Goal: Use online tool/utility: Utilize a website feature to perform a specific function

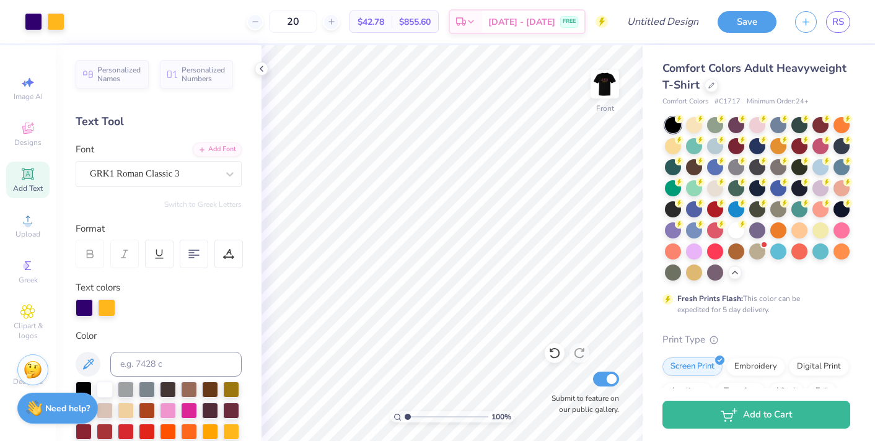
scroll to position [94, 0]
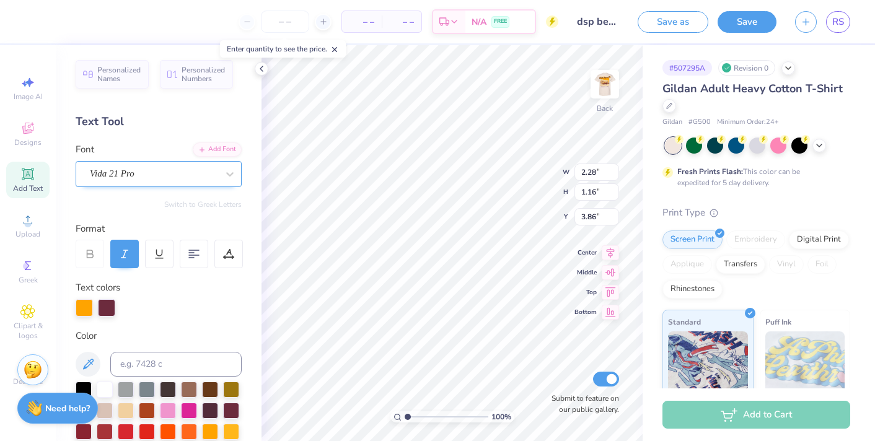
click at [137, 171] on div "Vida 21 Pro" at bounding box center [154, 173] width 130 height 19
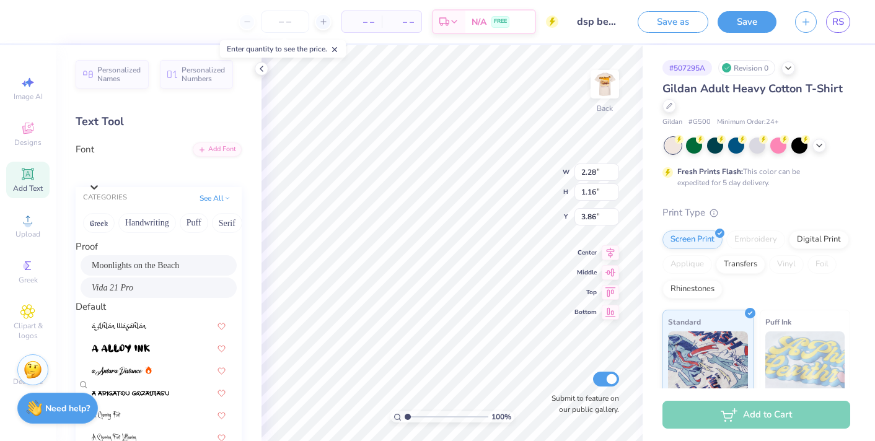
click at [173, 266] on div "Moonlights on the Beach" at bounding box center [159, 265] width 134 height 13
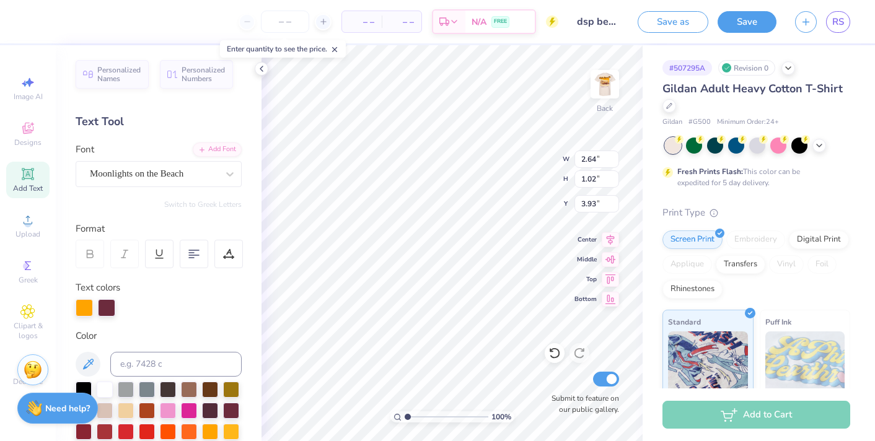
type input "2.64"
type input "1.02"
type input "3.93"
click at [822, 149] on icon at bounding box center [819, 144] width 10 height 10
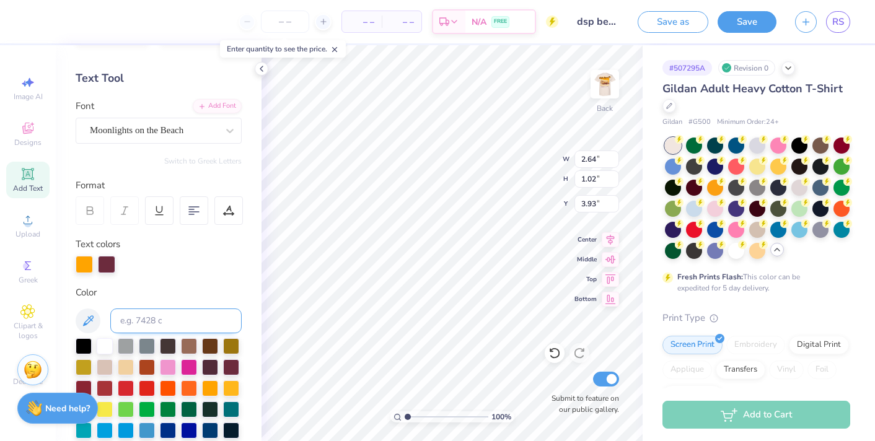
scroll to position [58, 0]
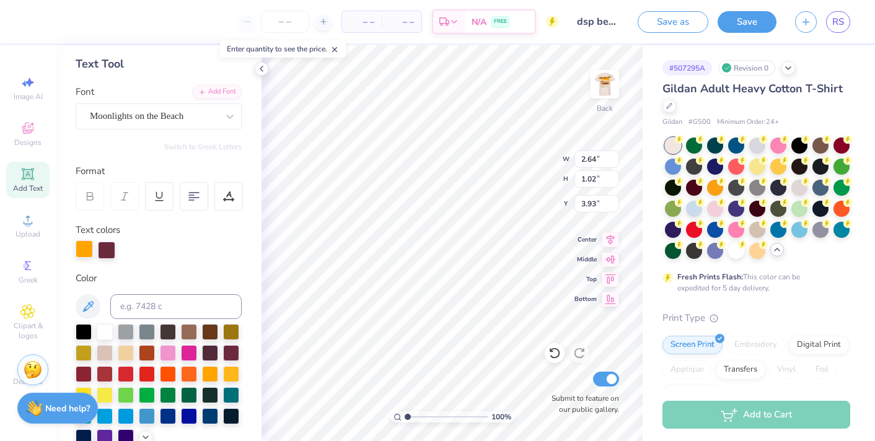
click at [79, 257] on div at bounding box center [84, 248] width 17 height 17
click at [229, 351] on div at bounding box center [231, 352] width 16 height 16
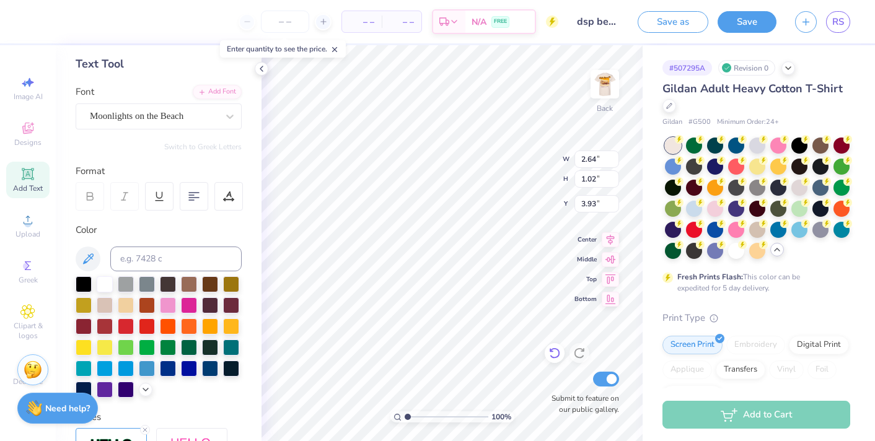
click at [551, 357] on icon at bounding box center [554, 353] width 12 height 12
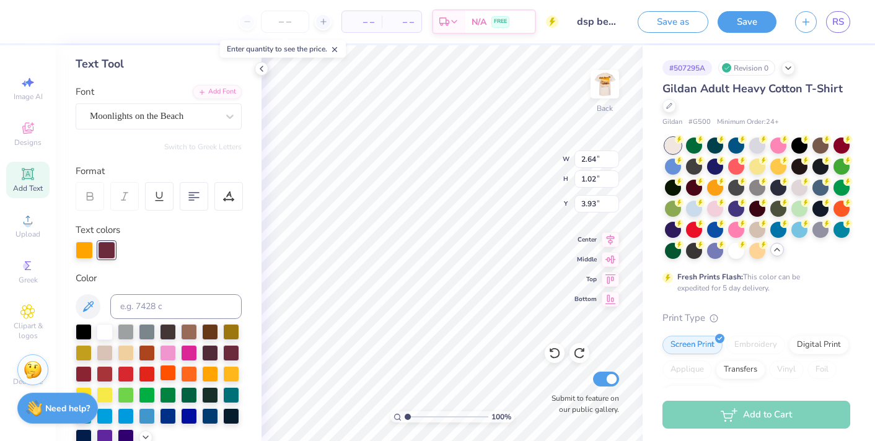
click at [169, 365] on div at bounding box center [168, 373] width 16 height 16
click at [84, 246] on div at bounding box center [84, 248] width 17 height 17
click at [236, 353] on div at bounding box center [231, 352] width 16 height 16
click at [107, 248] on div at bounding box center [106, 248] width 17 height 17
click at [232, 368] on div at bounding box center [231, 373] width 16 height 16
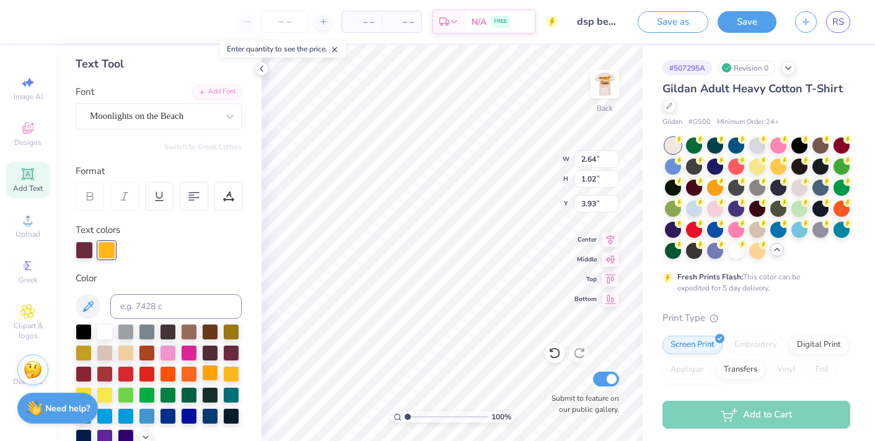
click at [211, 375] on div at bounding box center [210, 373] width 16 height 16
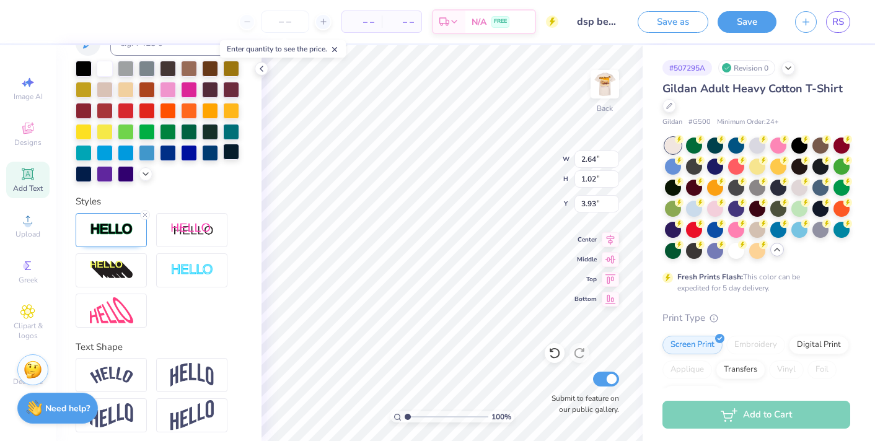
scroll to position [327, 0]
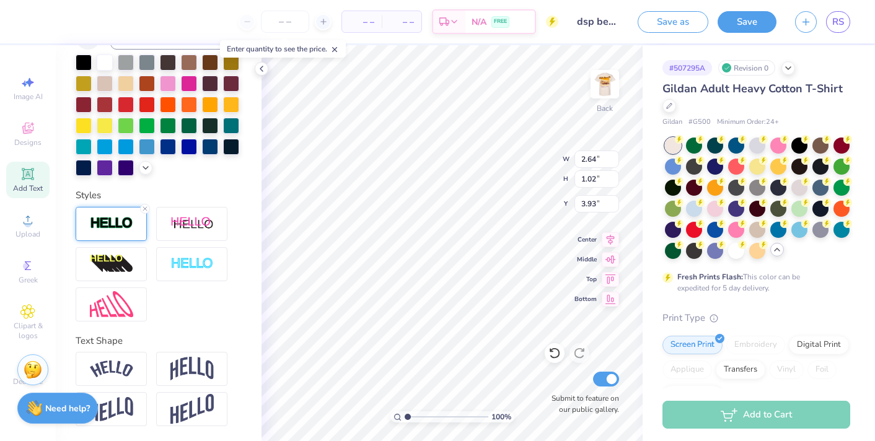
click at [111, 223] on img at bounding box center [111, 223] width 43 height 14
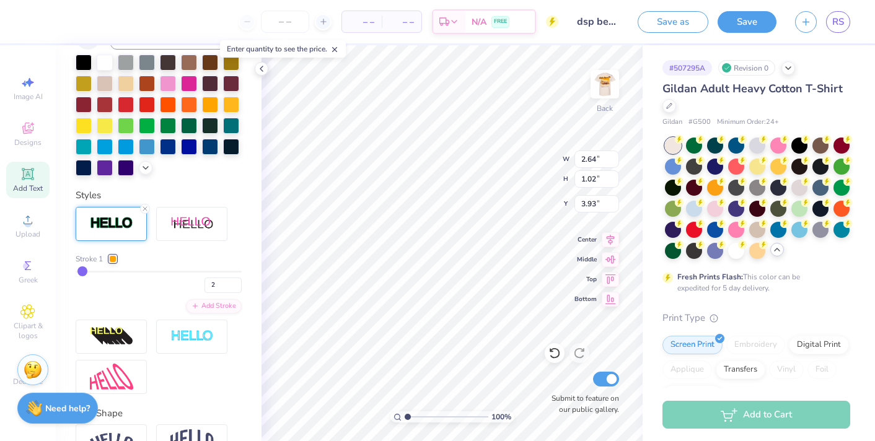
click at [217, 294] on div "Stroke 1 2 Add Stroke" at bounding box center [159, 283] width 166 height 60
click at [218, 284] on input "2" at bounding box center [222, 285] width 37 height 15
type input "1"
type input "2.62"
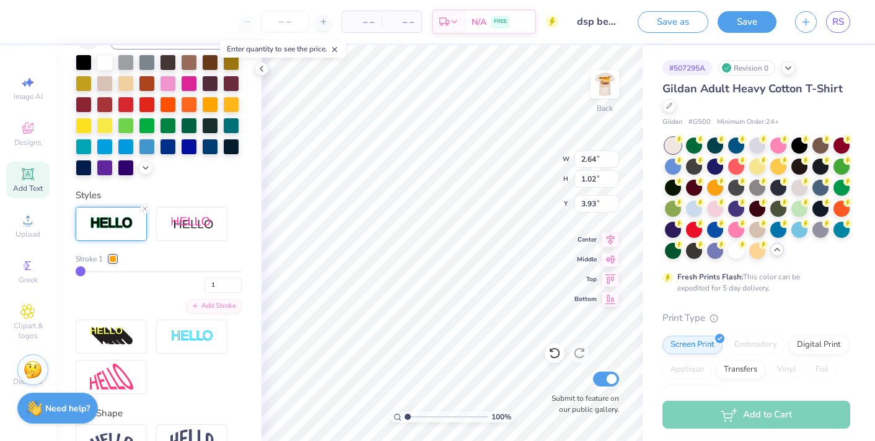
type input "1.00"
type input "3.94"
click at [113, 255] on div at bounding box center [112, 258] width 7 height 7
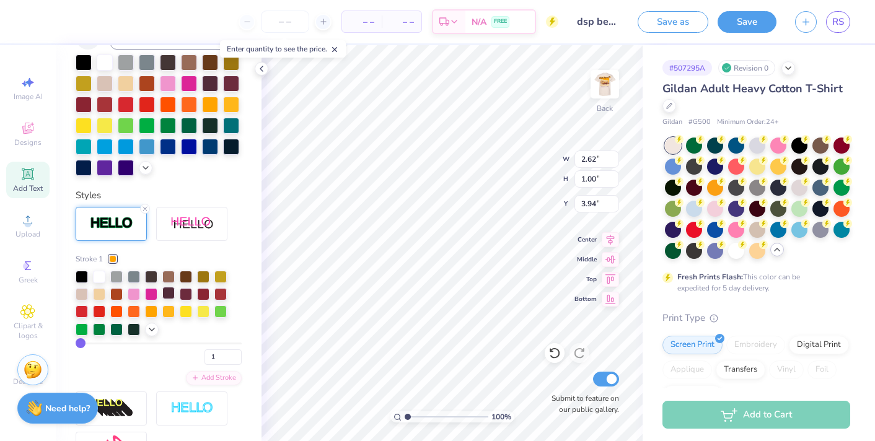
click at [169, 290] on div at bounding box center [168, 293] width 12 height 12
click at [550, 353] on icon at bounding box center [554, 353] width 12 height 12
click at [169, 294] on div at bounding box center [168, 293] width 12 height 12
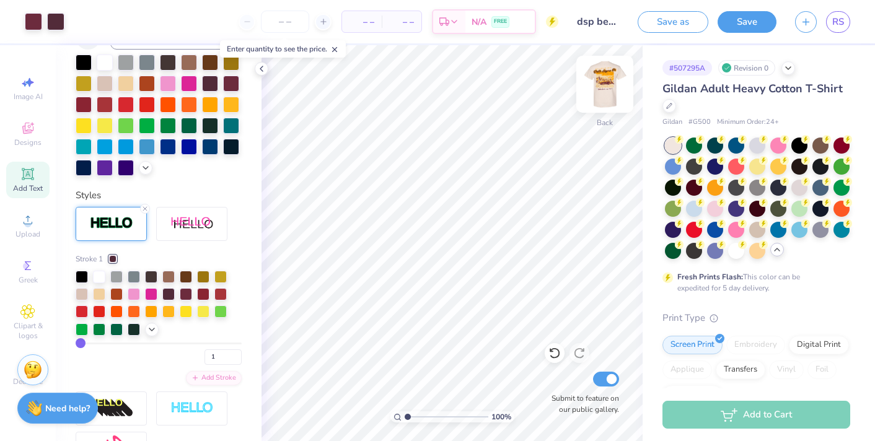
click at [608, 81] on img at bounding box center [605, 84] width 50 height 50
click at [592, 81] on img at bounding box center [605, 84] width 50 height 50
click at [24, 136] on div "Designs" at bounding box center [27, 134] width 43 height 37
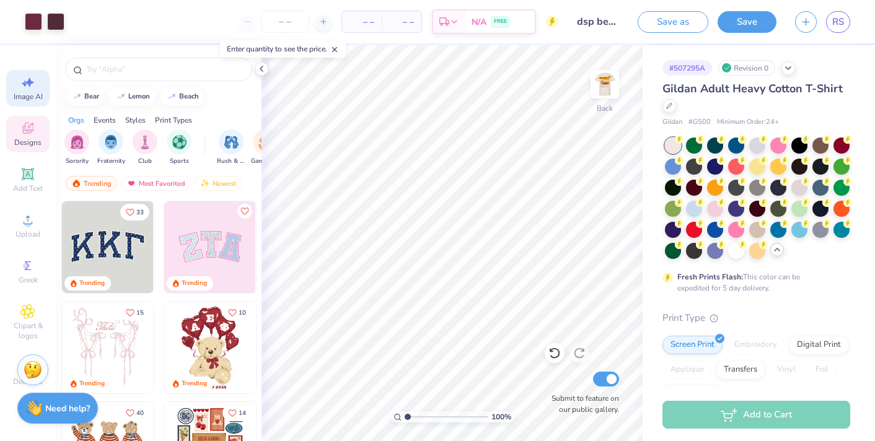
click at [38, 91] on div "Image AI" at bounding box center [27, 88] width 43 height 37
select select "4"
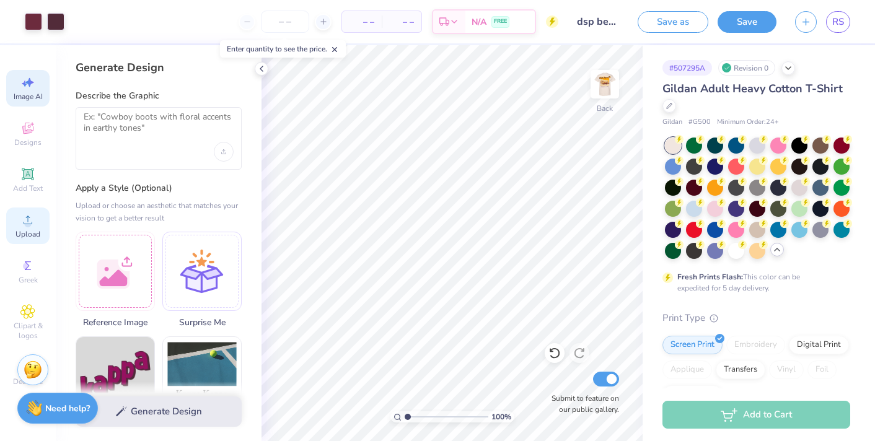
click at [28, 217] on icon at bounding box center [28, 220] width 9 height 9
click at [25, 238] on span "Upload" at bounding box center [27, 234] width 25 height 10
click at [605, 85] on img at bounding box center [605, 84] width 50 height 50
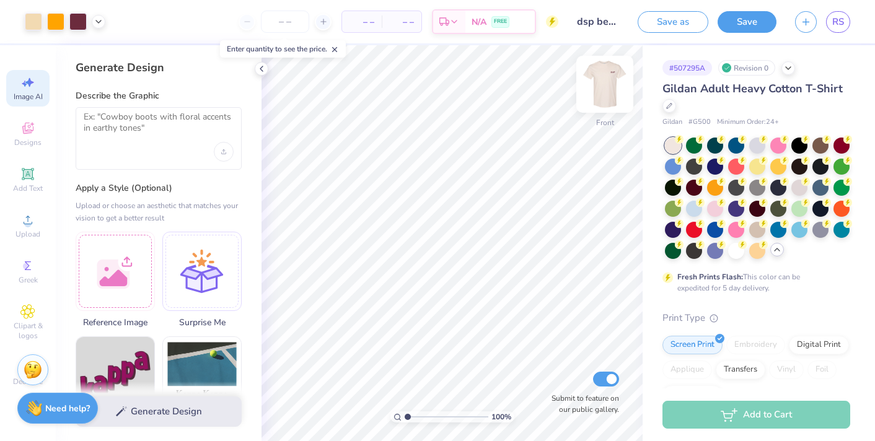
click at [600, 82] on img at bounding box center [605, 84] width 50 height 50
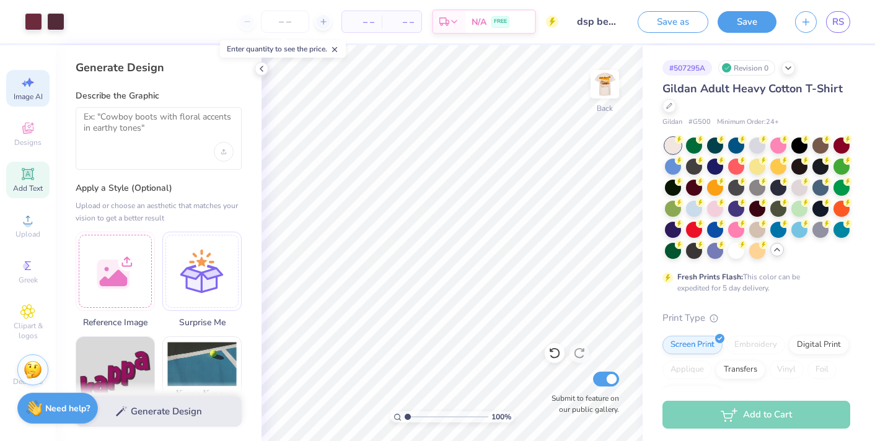
click at [26, 176] on icon at bounding box center [27, 173] width 9 height 9
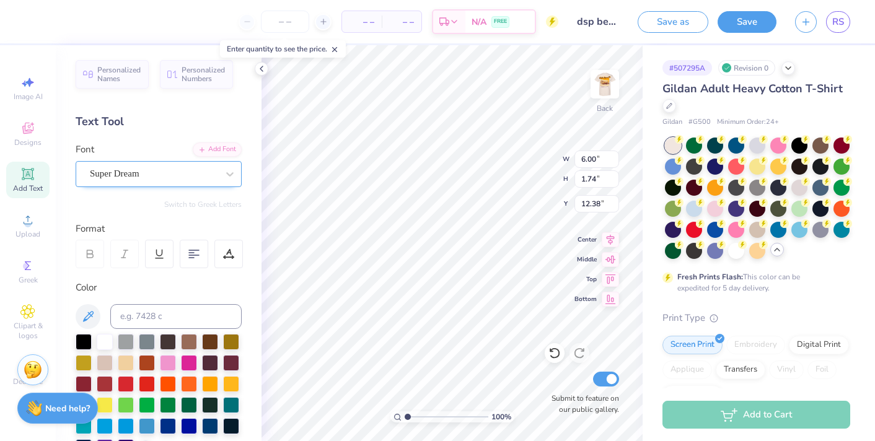
click at [159, 167] on div "Super Dream" at bounding box center [154, 173] width 130 height 19
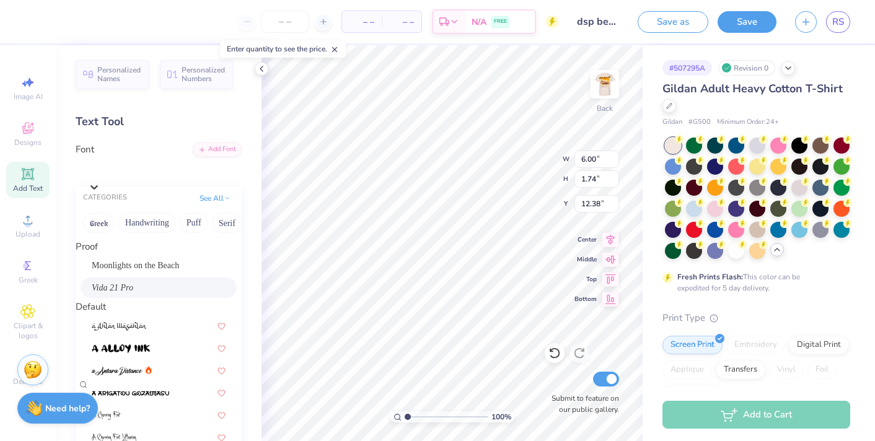
click at [126, 292] on div "Vida 21 Pro" at bounding box center [159, 287] width 134 height 13
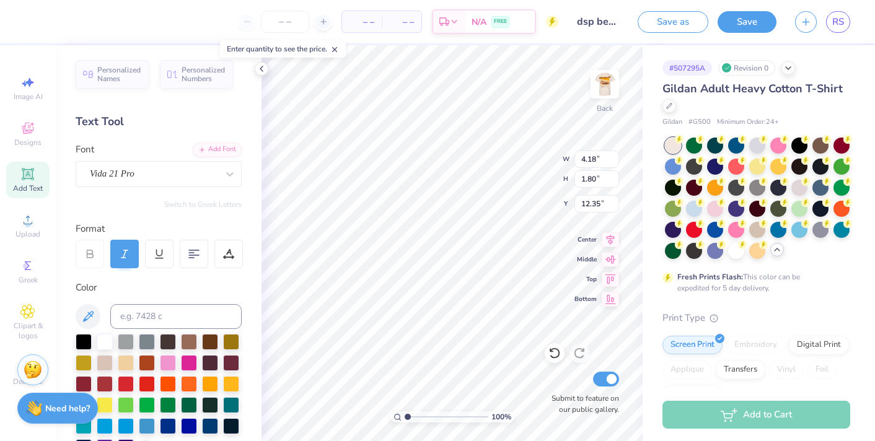
type input "4.18"
type input "1.80"
type input "12.35"
type textarea "Fall Recruitment 2025"
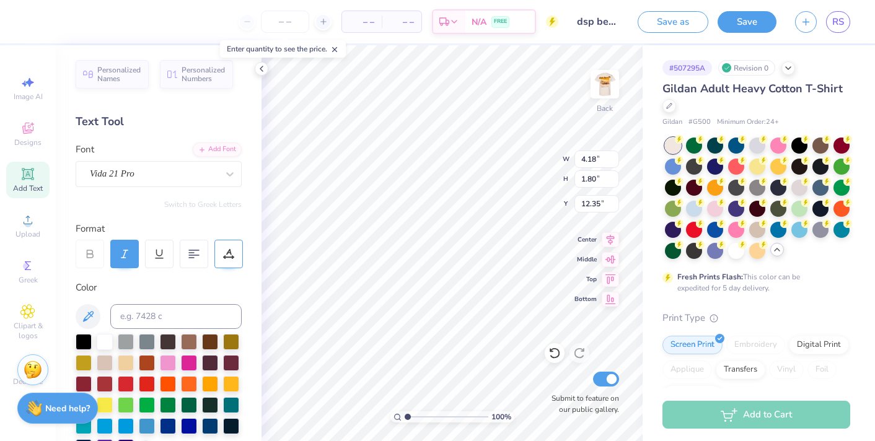
scroll to position [0, 5]
type input "7.42"
type input "0.72"
type input "4.94"
type input "3.88"
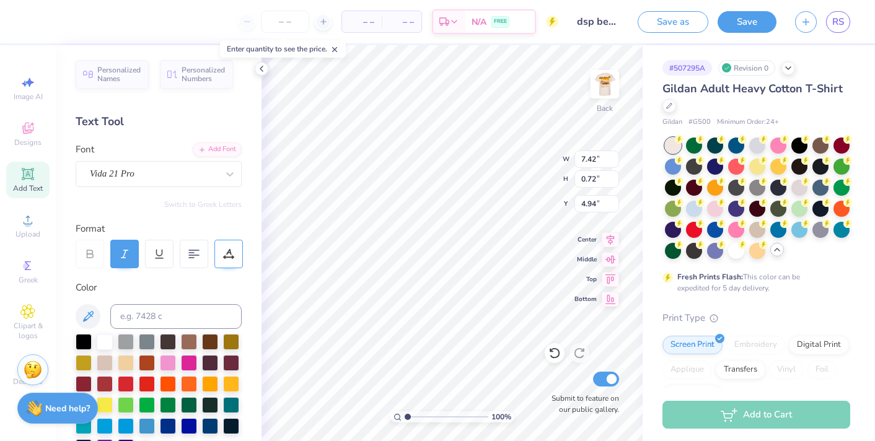
type input "0.38"
type input "2.62"
type input "1.00"
type input "3.94"
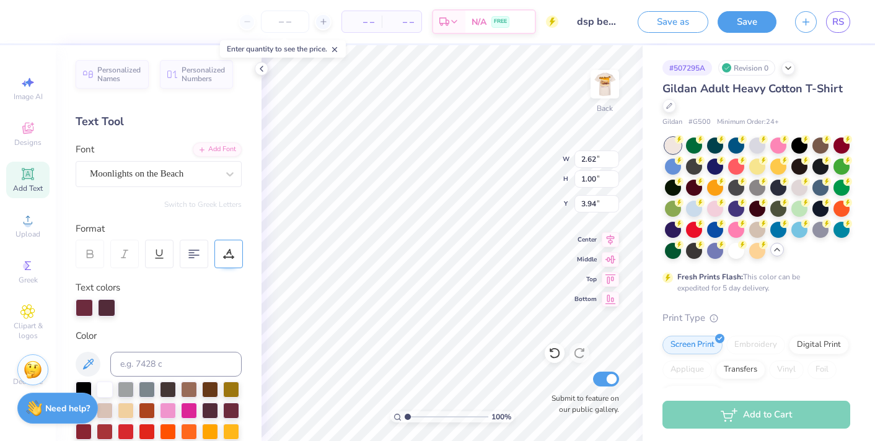
type input "3.88"
type input "0.38"
type input "4.94"
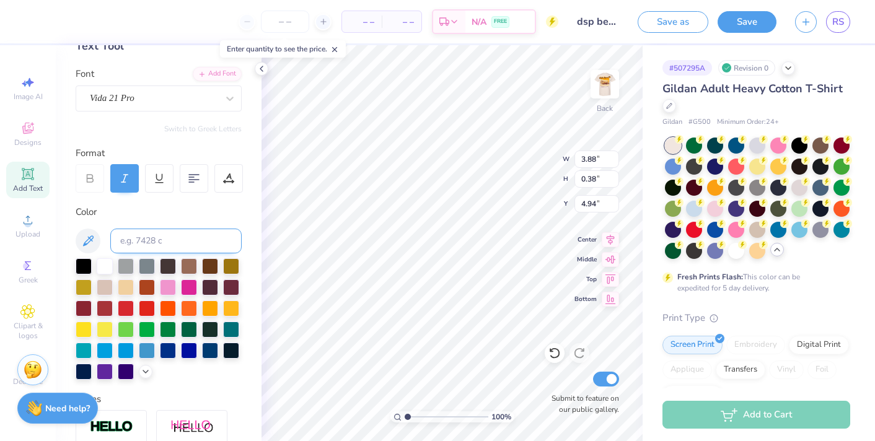
scroll to position [77, 0]
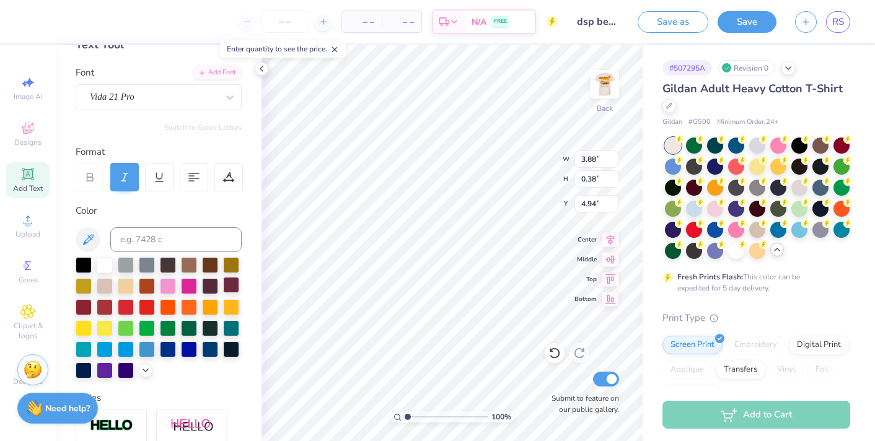
click at [229, 283] on div at bounding box center [231, 285] width 16 height 16
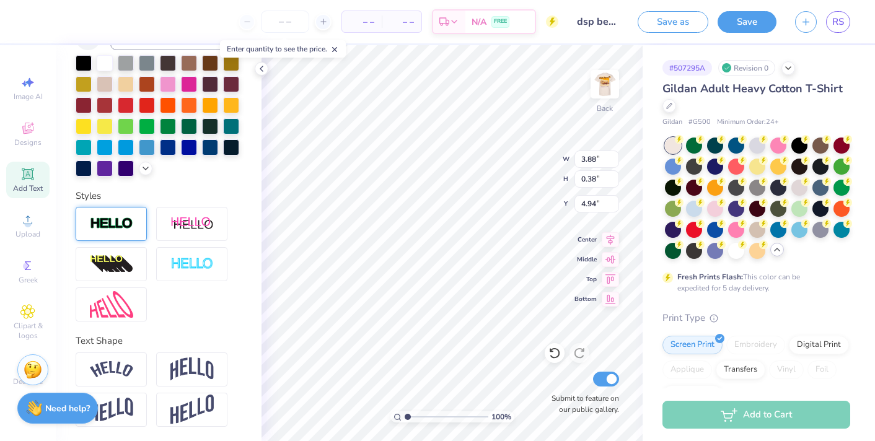
click at [124, 224] on img at bounding box center [111, 224] width 43 height 14
type input "3.89"
type input "4.93"
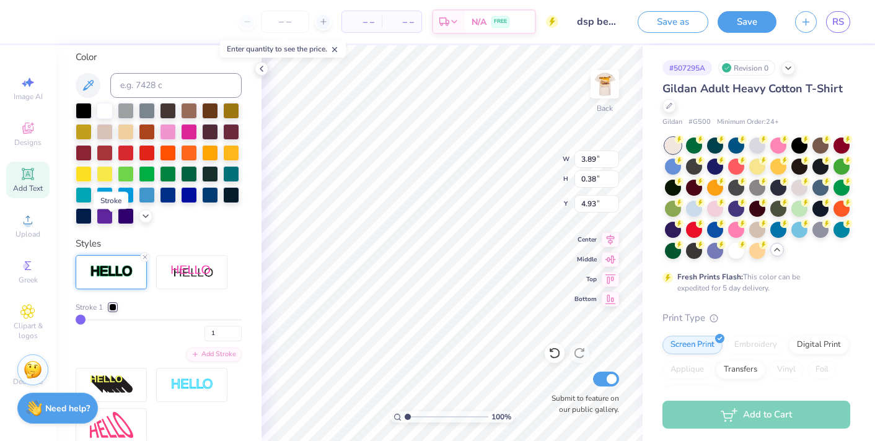
scroll to position [327, 0]
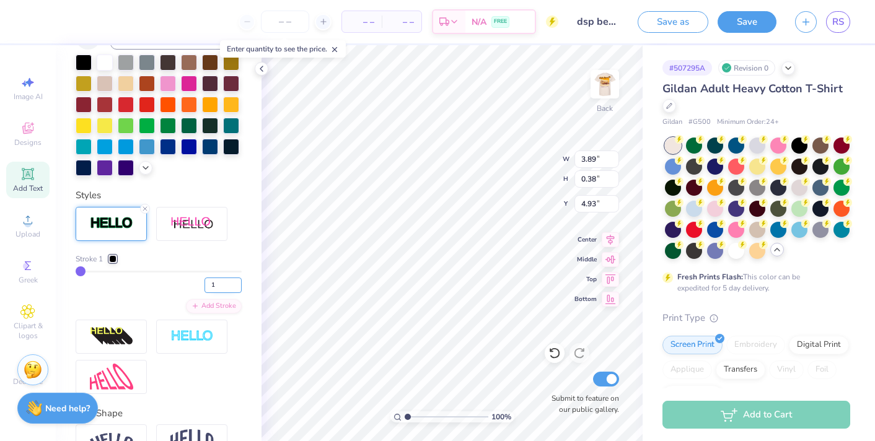
click at [229, 282] on input "1" at bounding box center [222, 285] width 37 height 15
type input "2"
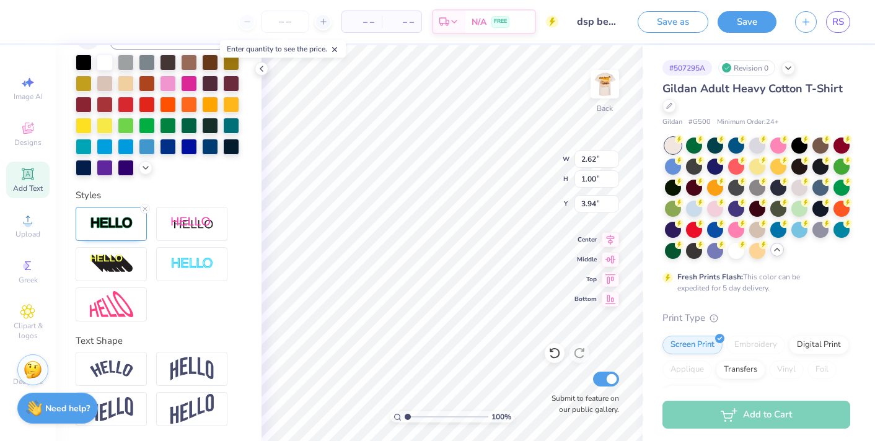
type input "3.93"
